Goal: Navigation & Orientation: Go to known website

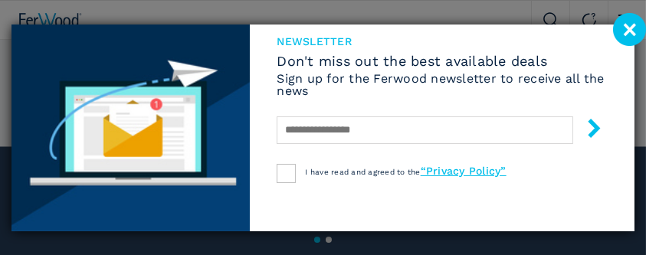
click at [625, 26] on image at bounding box center [629, 29] width 33 height 33
